Goal: Information Seeking & Learning: Learn about a topic

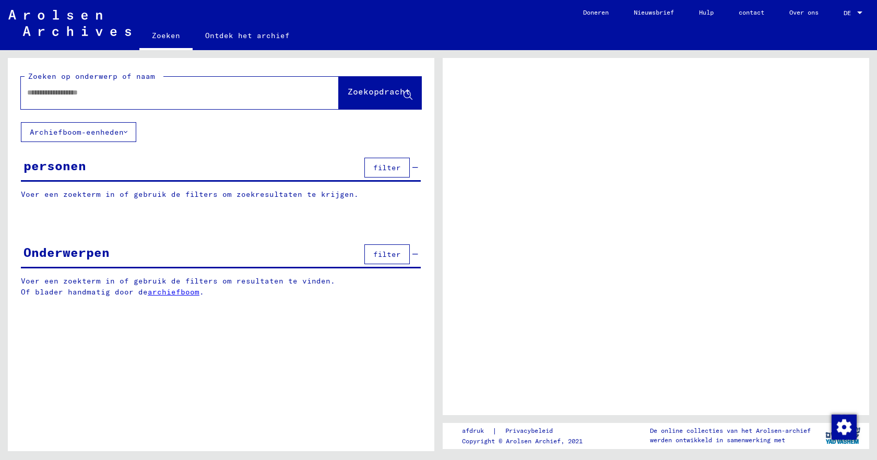
click at [29, 88] on input "text" at bounding box center [170, 92] width 287 height 11
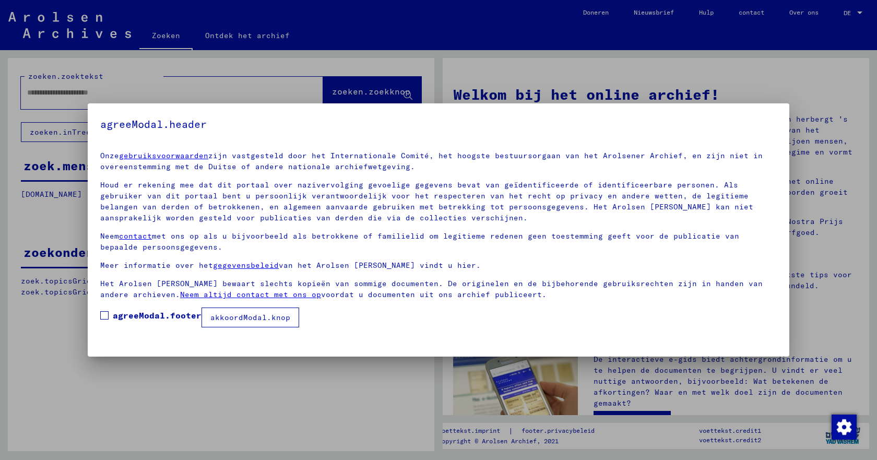
click at [249, 324] on button "akkoordModal.knop" at bounding box center [251, 318] width 98 height 20
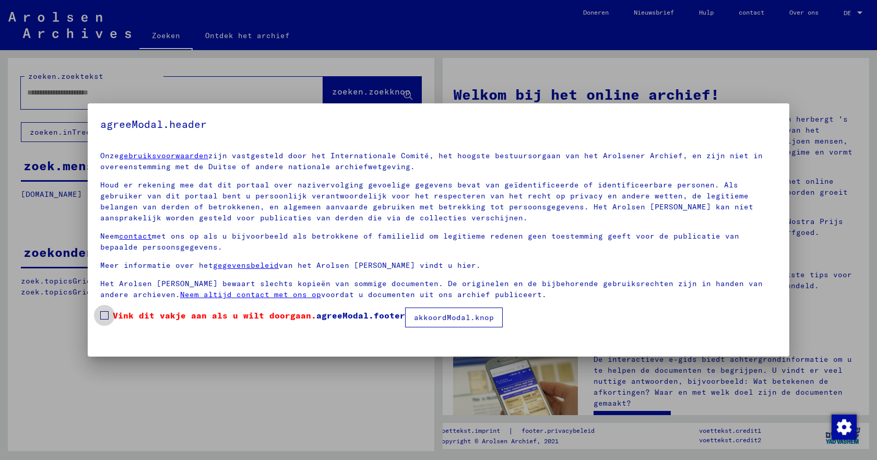
click at [102, 313] on span at bounding box center [104, 315] width 8 height 8
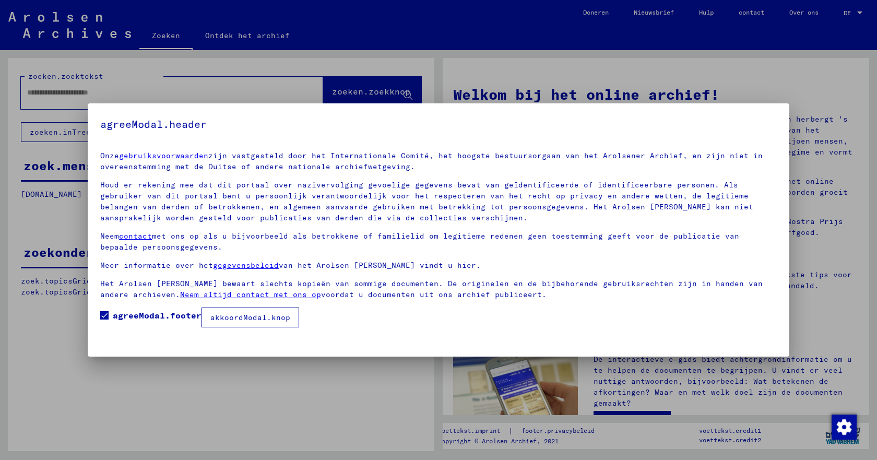
click at [245, 318] on font "akkoordModal.knop" at bounding box center [250, 317] width 80 height 9
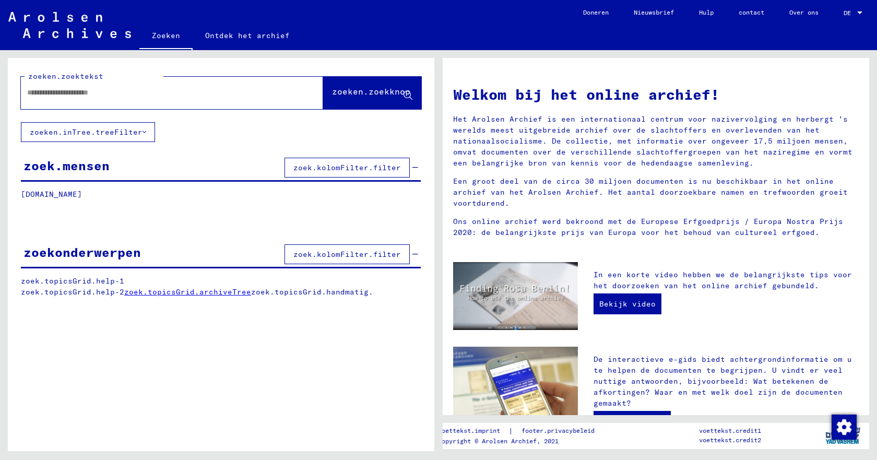
click at [33, 87] on div at bounding box center [156, 93] width 271 height 24
click at [36, 96] on input "text" at bounding box center [159, 92] width 265 height 11
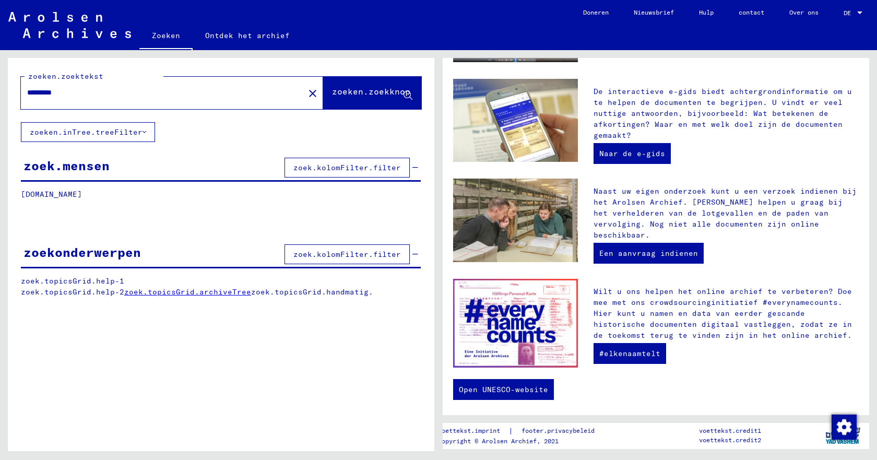
scroll to position [268, 0]
type input "*********"
click at [368, 89] on font "zoeken.zoekknop" at bounding box center [371, 91] width 78 height 10
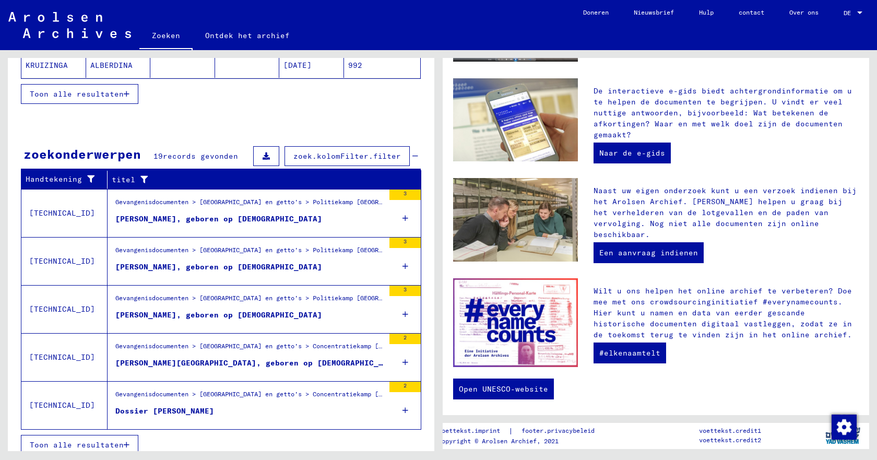
scroll to position [271, 0]
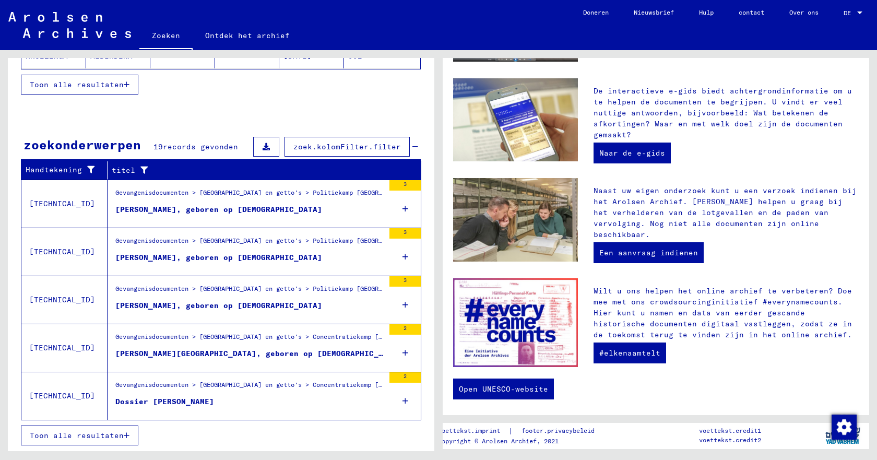
click at [162, 402] on font "Dossier [PERSON_NAME]" at bounding box center [164, 401] width 99 height 9
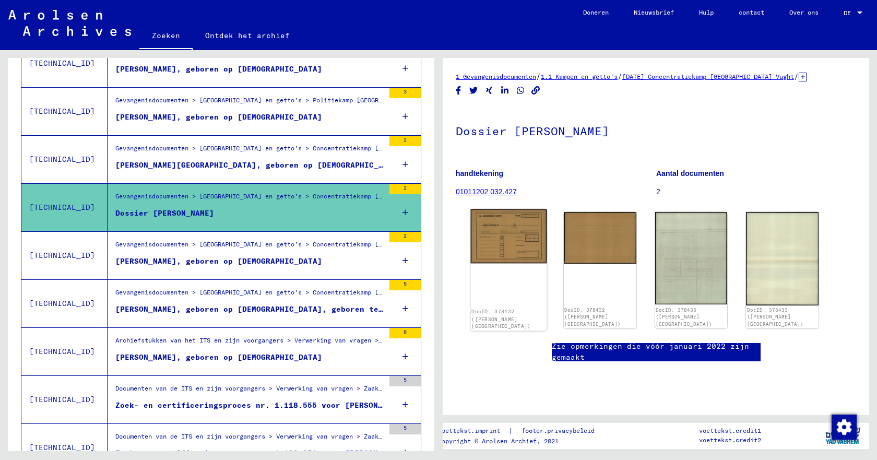
click at [516, 236] on img at bounding box center [509, 236] width 76 height 54
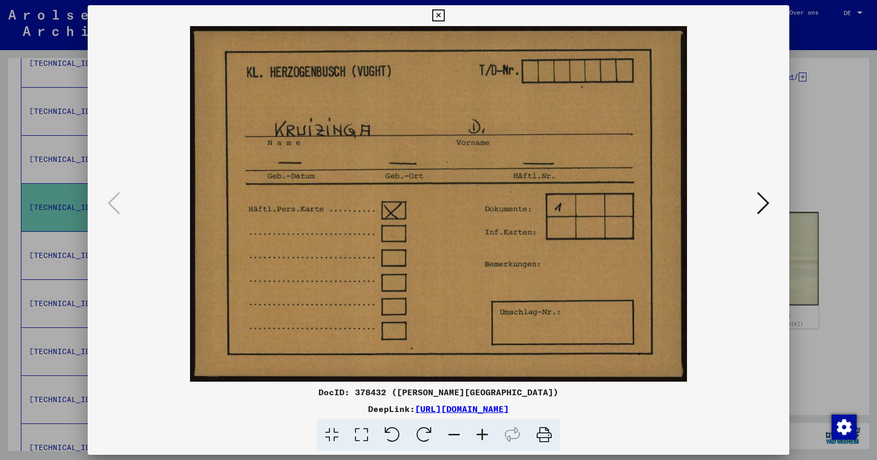
click at [766, 202] on icon at bounding box center [763, 203] width 13 height 25
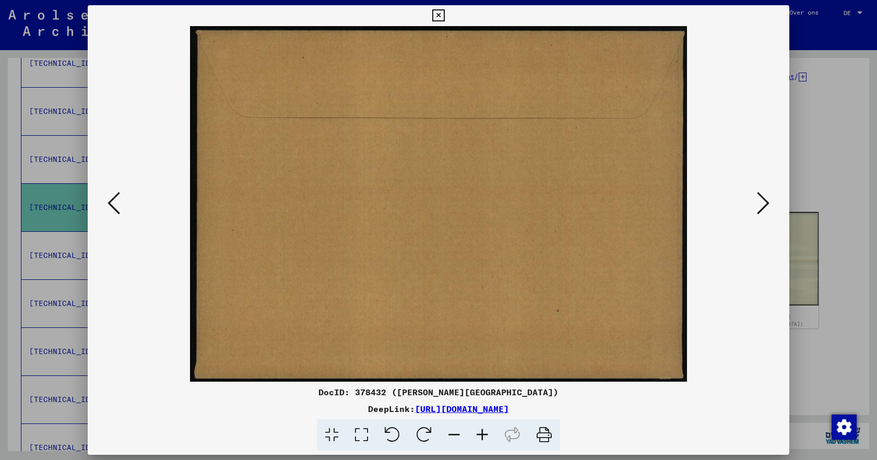
click at [766, 202] on icon at bounding box center [763, 203] width 13 height 25
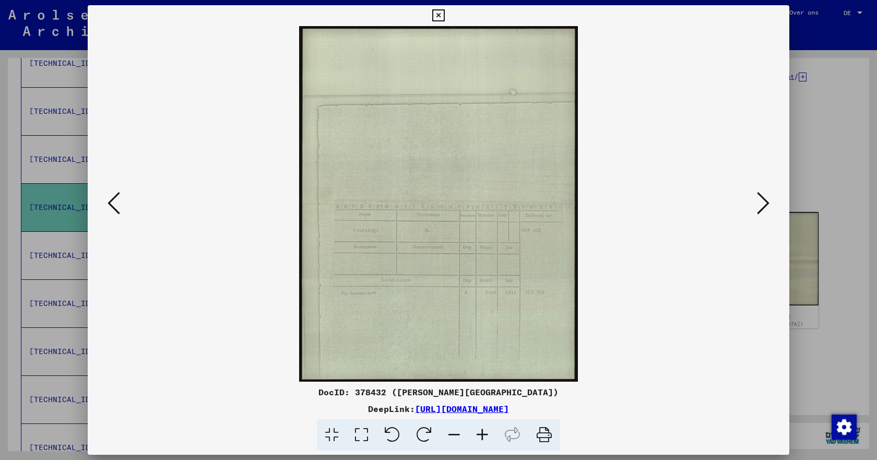
click at [766, 202] on icon at bounding box center [763, 203] width 13 height 25
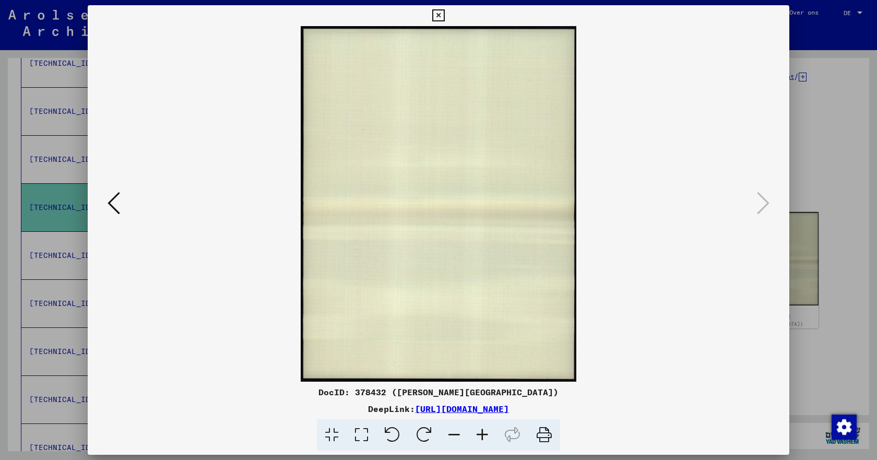
click at [440, 17] on icon at bounding box center [438, 15] width 12 height 13
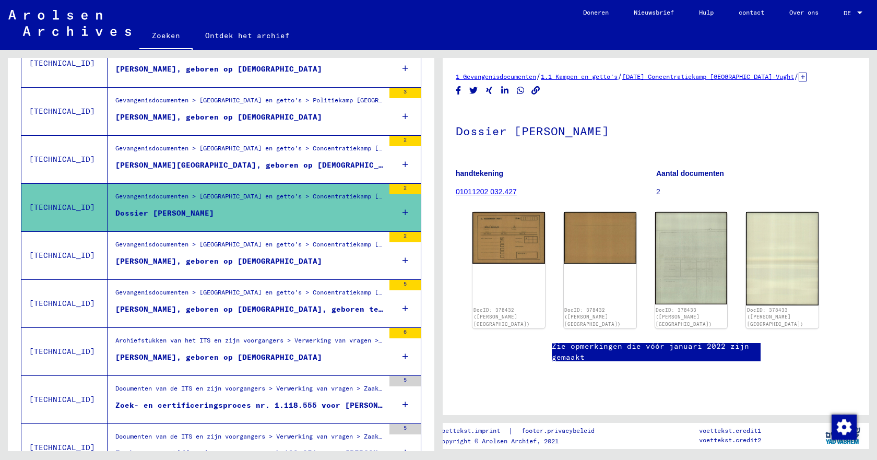
click at [477, 190] on font "01011202 032.427" at bounding box center [486, 191] width 61 height 8
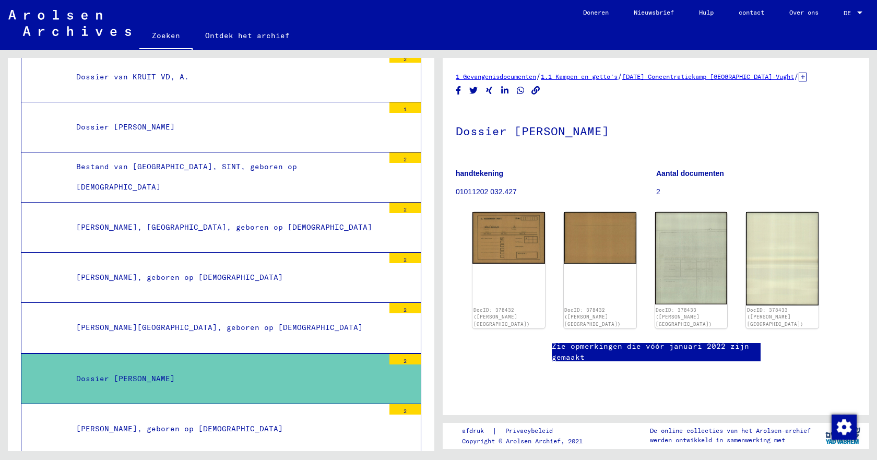
scroll to position [23185, 0]
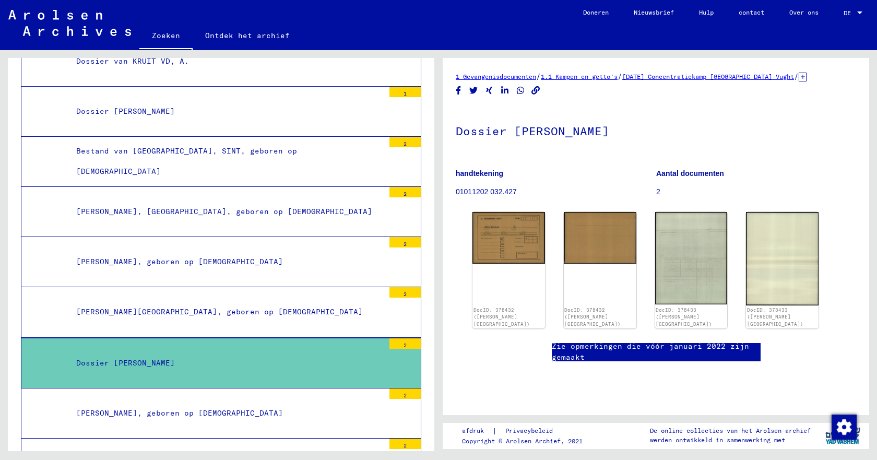
click at [142, 315] on font "[PERSON_NAME][GEOGRAPHIC_DATA], geboren op [DEMOGRAPHIC_DATA]" at bounding box center [219, 311] width 287 height 9
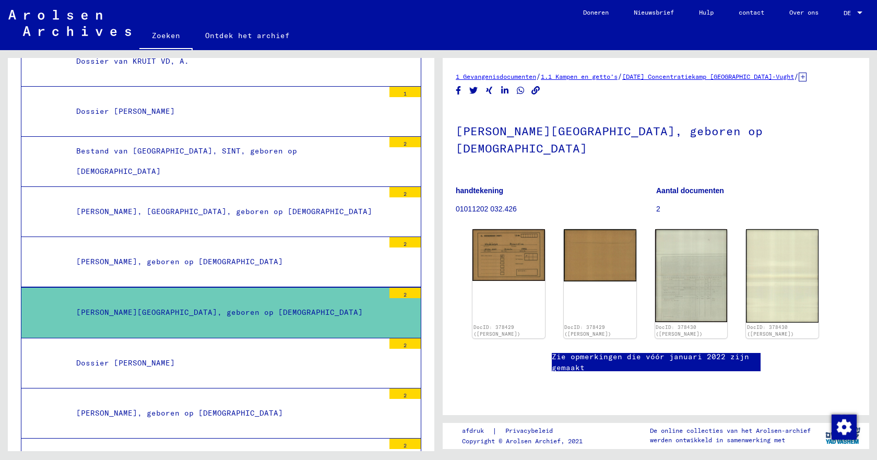
click at [632, 357] on font "Zie opmerkingen die vóór januari 2022 zijn gemaakt" at bounding box center [650, 362] width 197 height 20
click at [694, 293] on img at bounding box center [691, 276] width 76 height 98
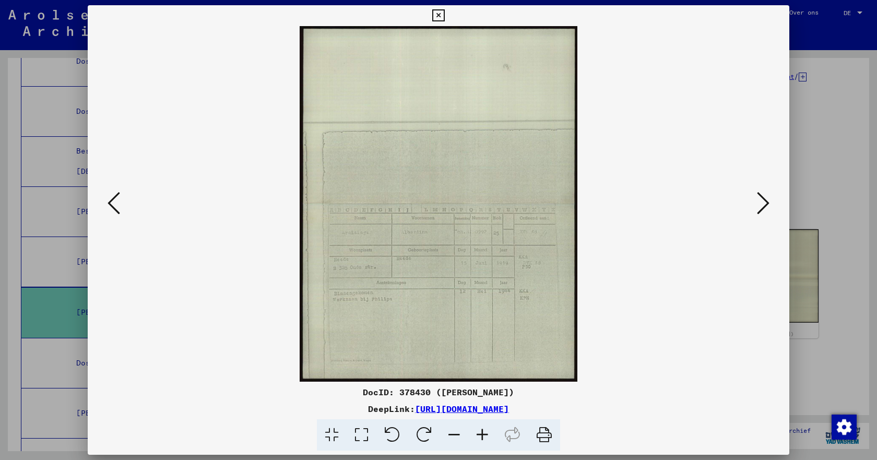
click at [761, 204] on icon at bounding box center [763, 203] width 13 height 25
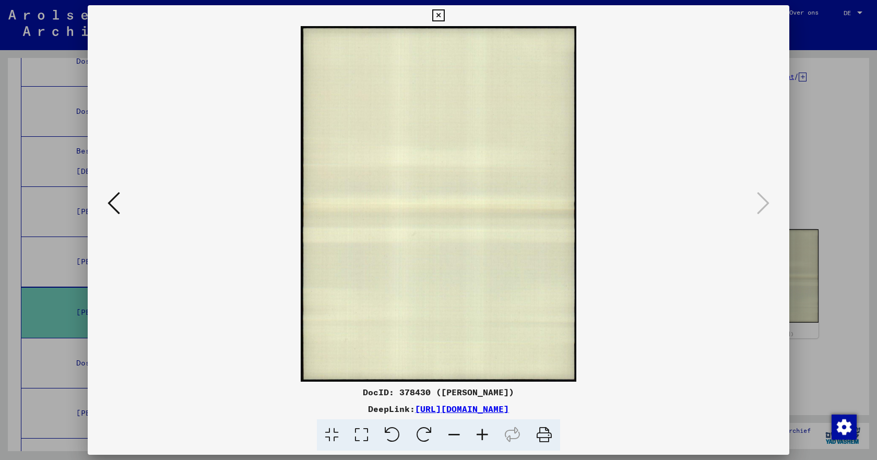
click at [438, 15] on icon at bounding box center [438, 15] width 12 height 13
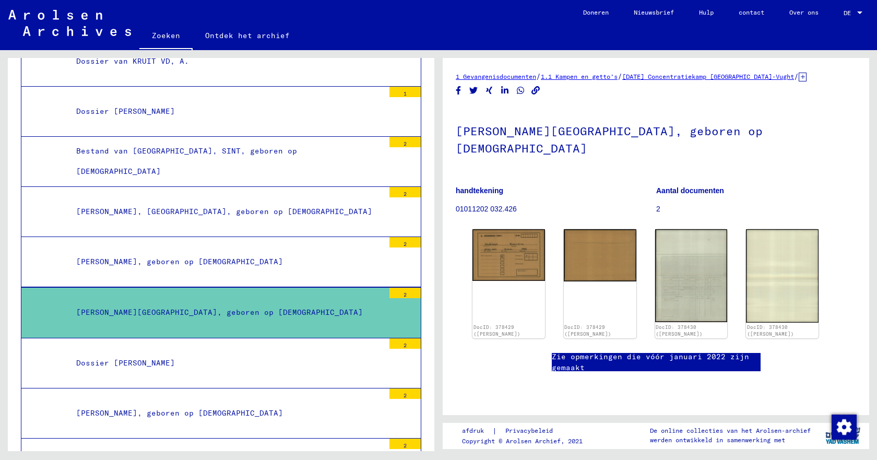
click at [134, 367] on font "Dossier [PERSON_NAME]" at bounding box center [125, 362] width 99 height 9
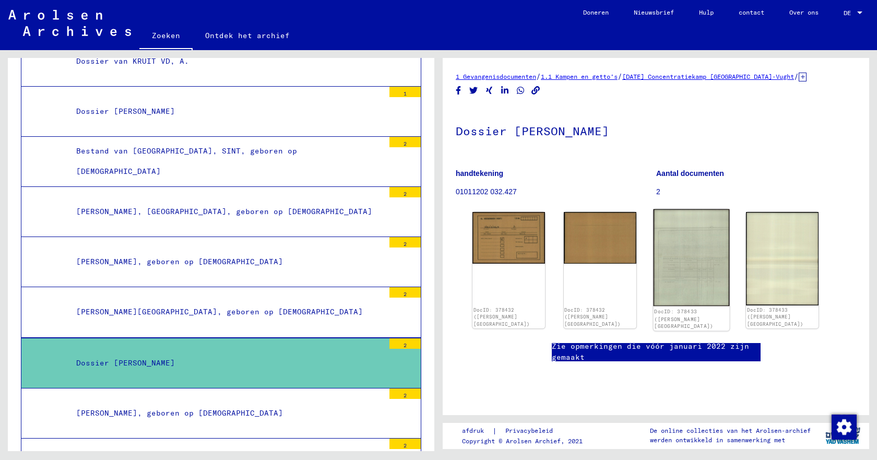
click at [688, 263] on img at bounding box center [691, 257] width 76 height 97
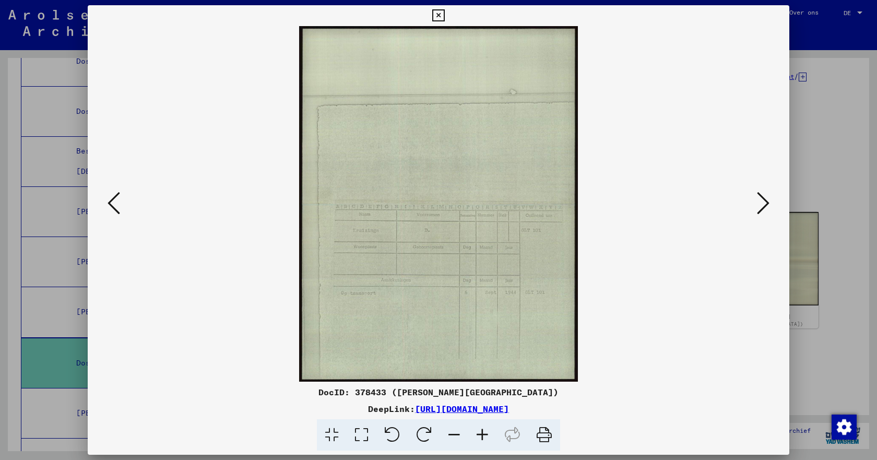
click at [766, 198] on icon at bounding box center [763, 203] width 13 height 25
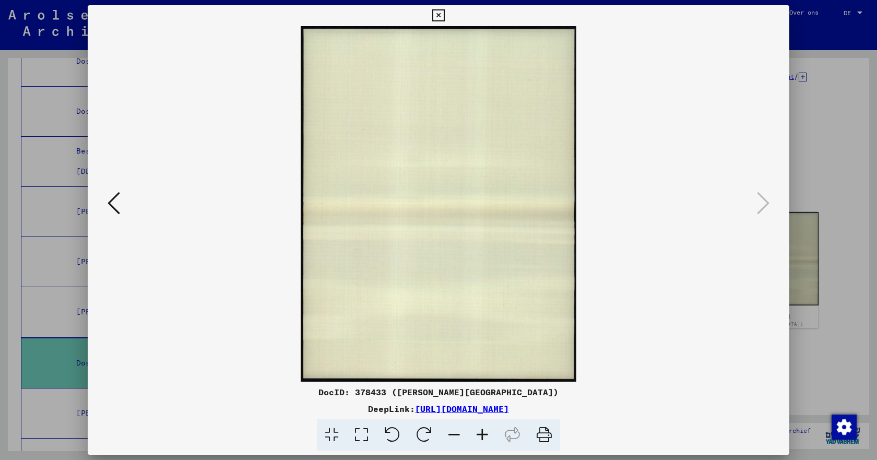
click at [111, 203] on icon at bounding box center [114, 203] width 13 height 25
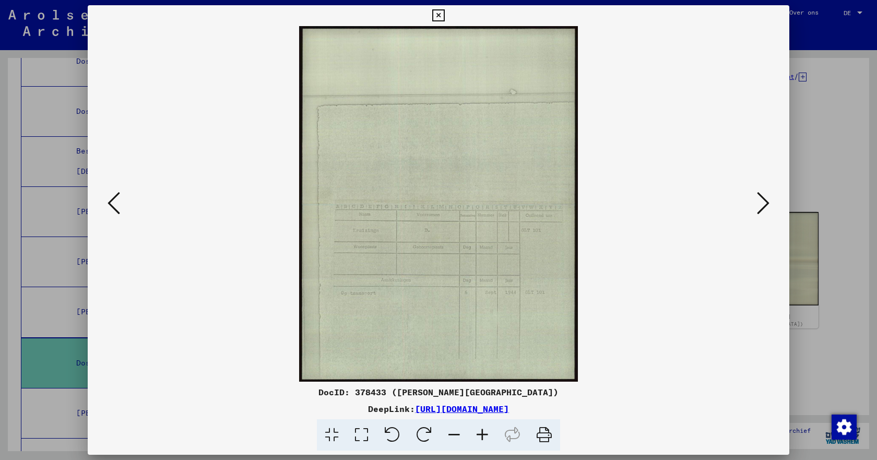
click at [111, 203] on icon at bounding box center [114, 203] width 13 height 25
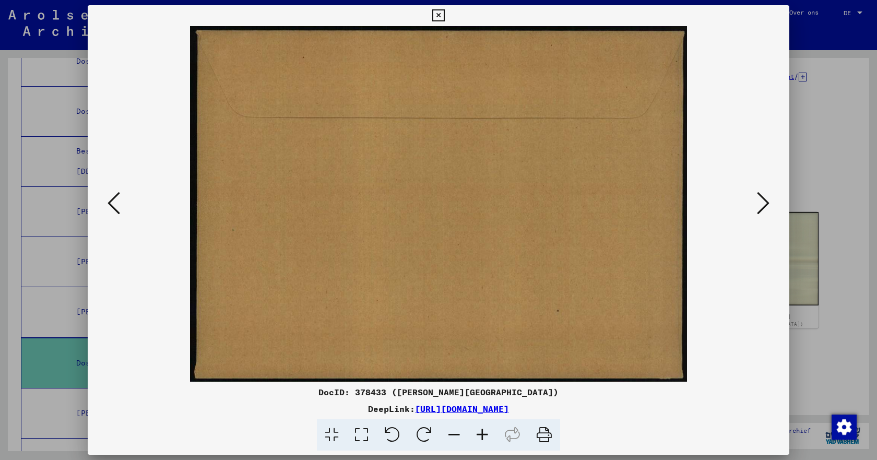
click at [111, 203] on icon at bounding box center [114, 203] width 13 height 25
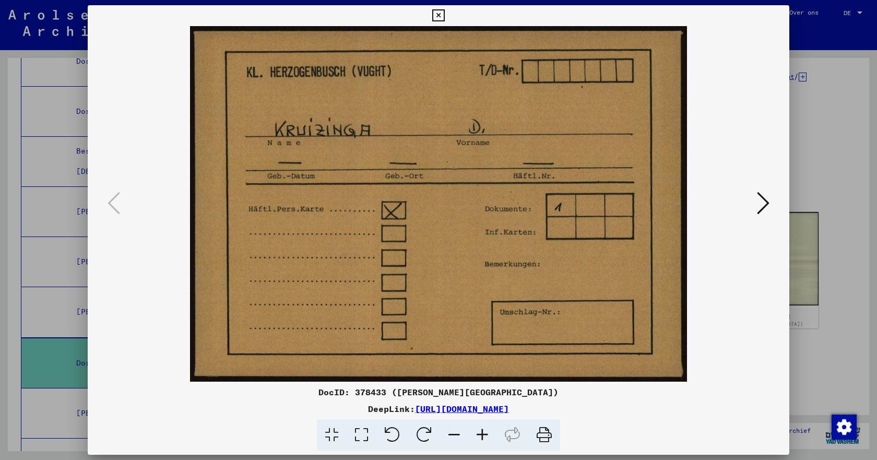
click at [438, 13] on icon at bounding box center [438, 15] width 12 height 13
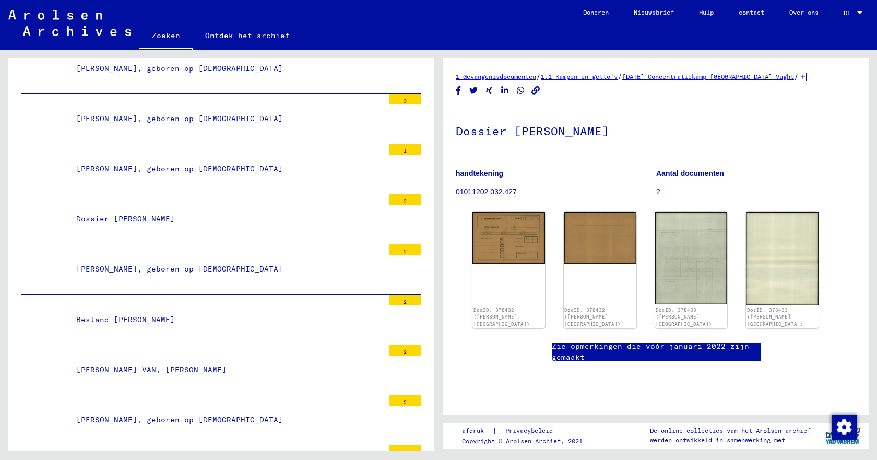
scroll to position [18485, 0]
